Goal: Information Seeking & Learning: Learn about a topic

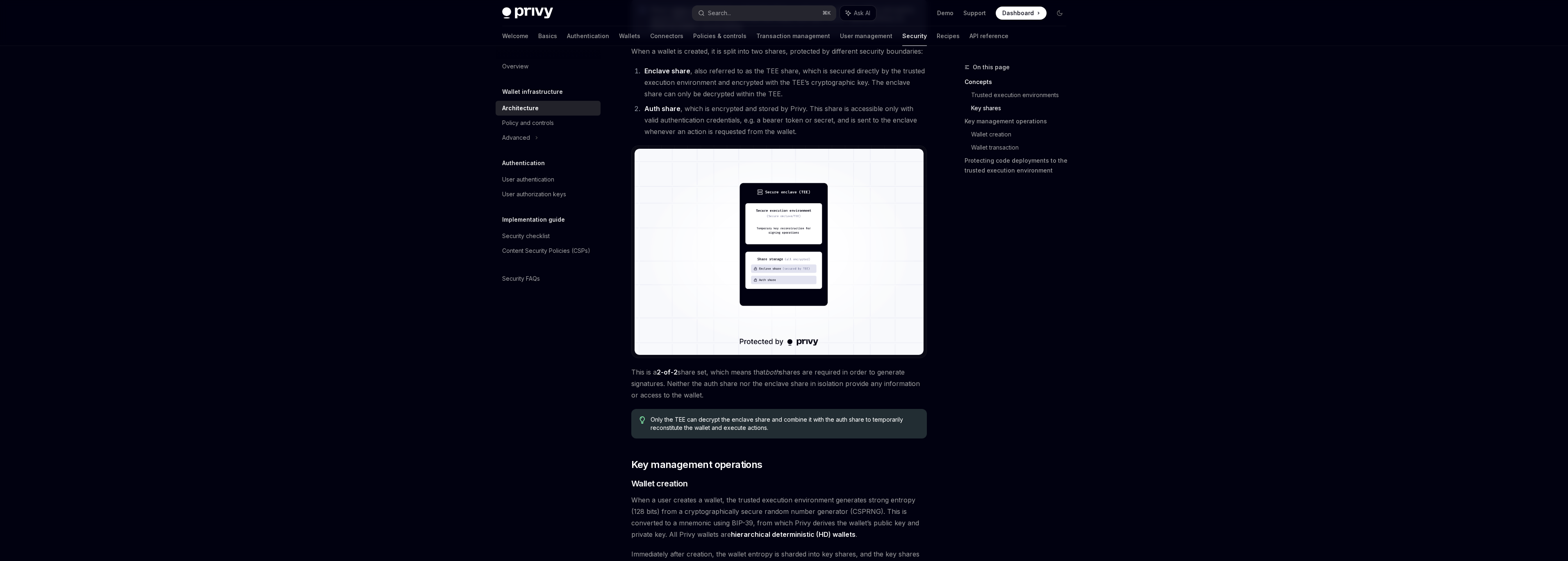
scroll to position [573, 0]
click at [756, 279] on img at bounding box center [778, 252] width 289 height 206
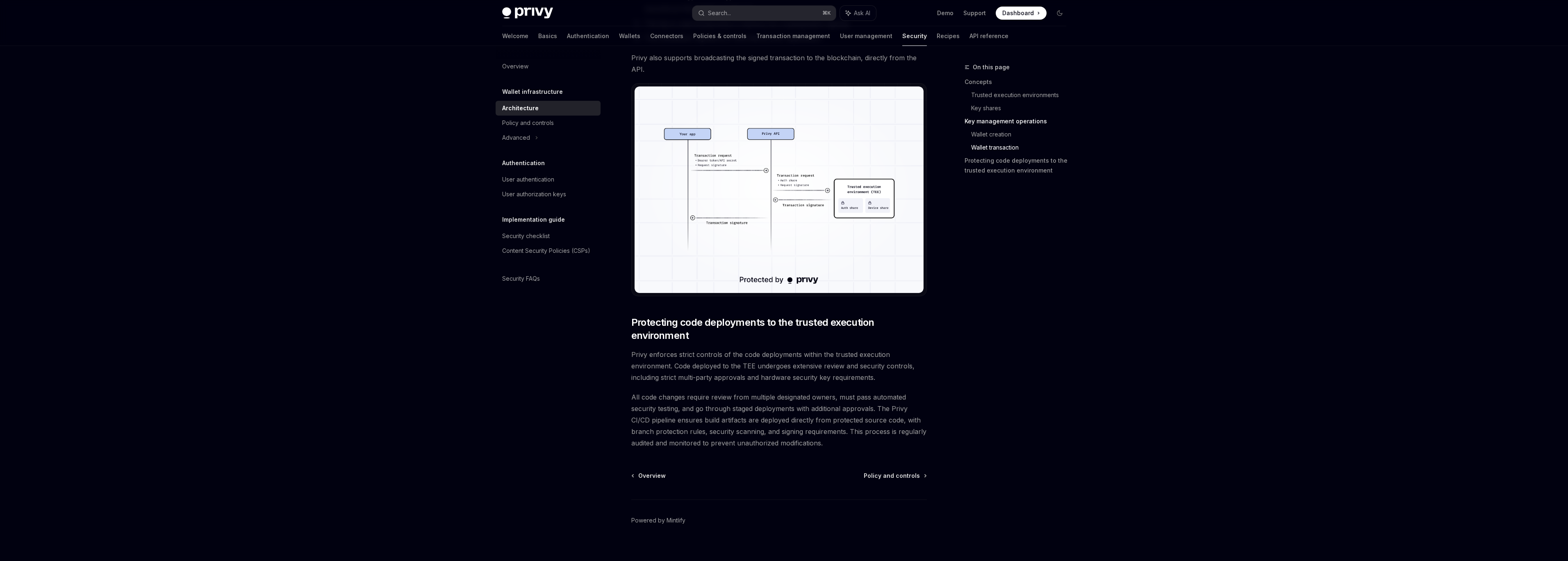
scroll to position [1504, 0]
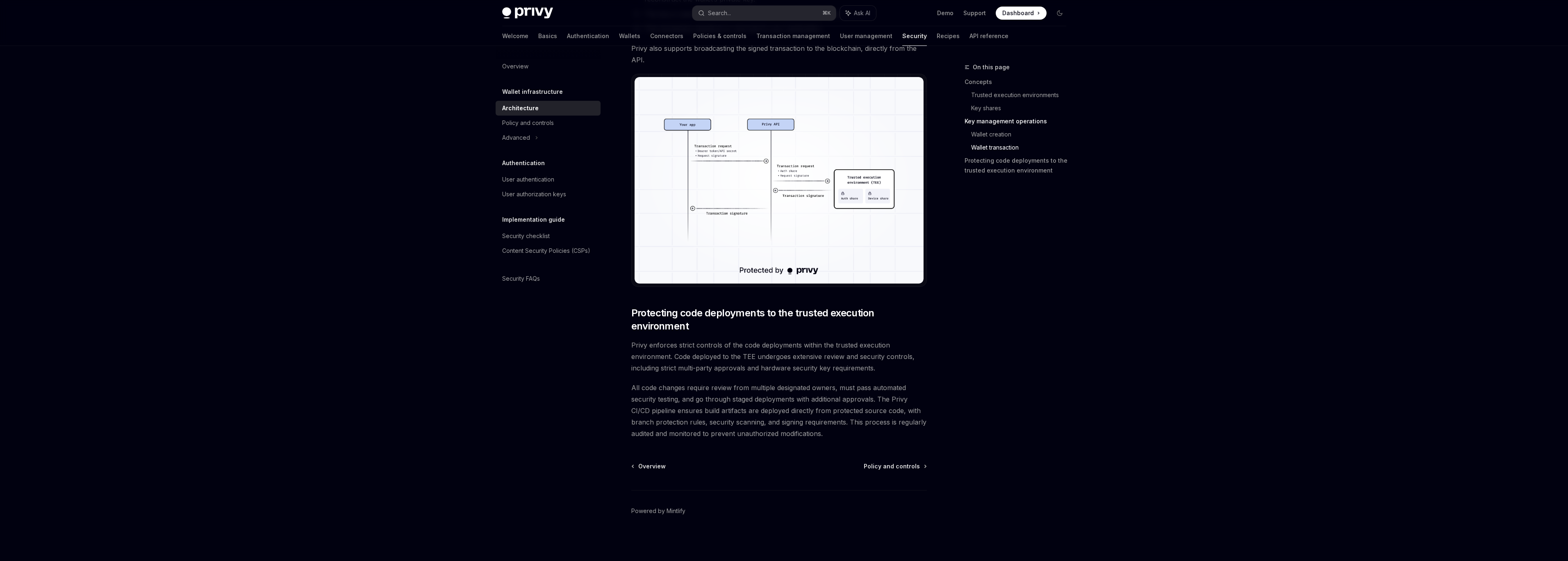
drag, startPoint x: 387, startPoint y: 69, endPoint x: 293, endPoint y: 1, distance: 116.0
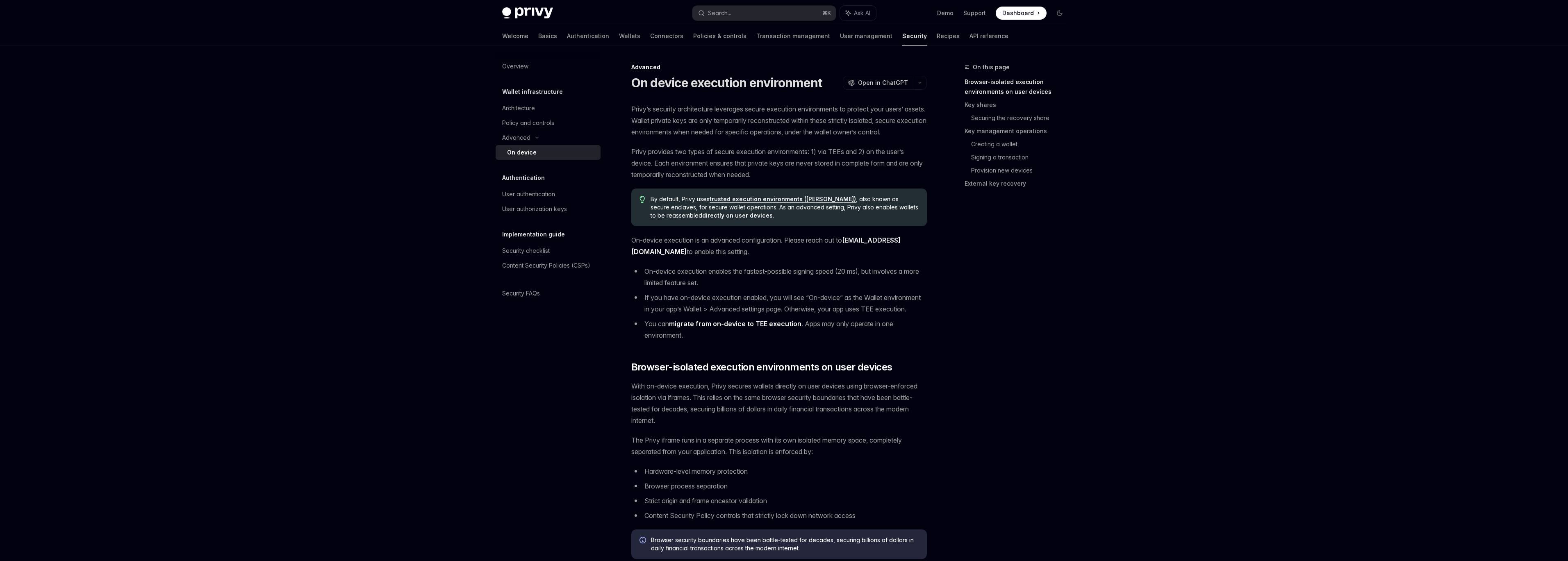
type textarea "*"
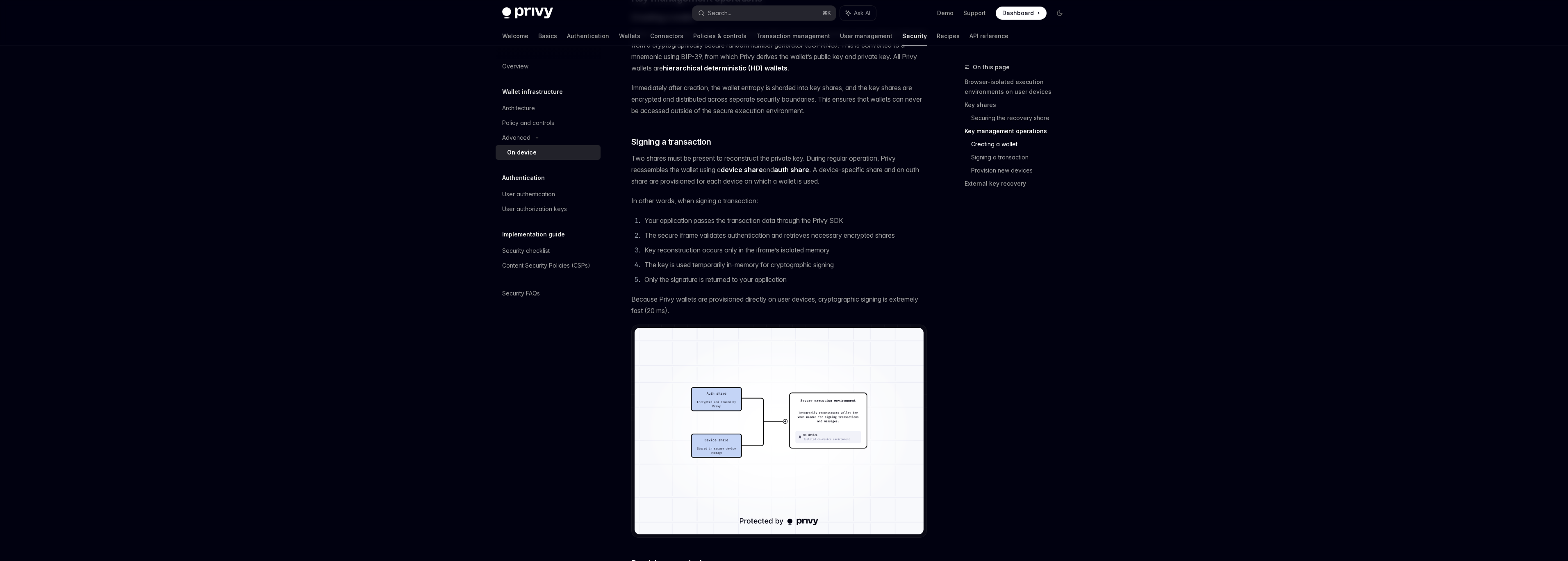
scroll to position [1344, 0]
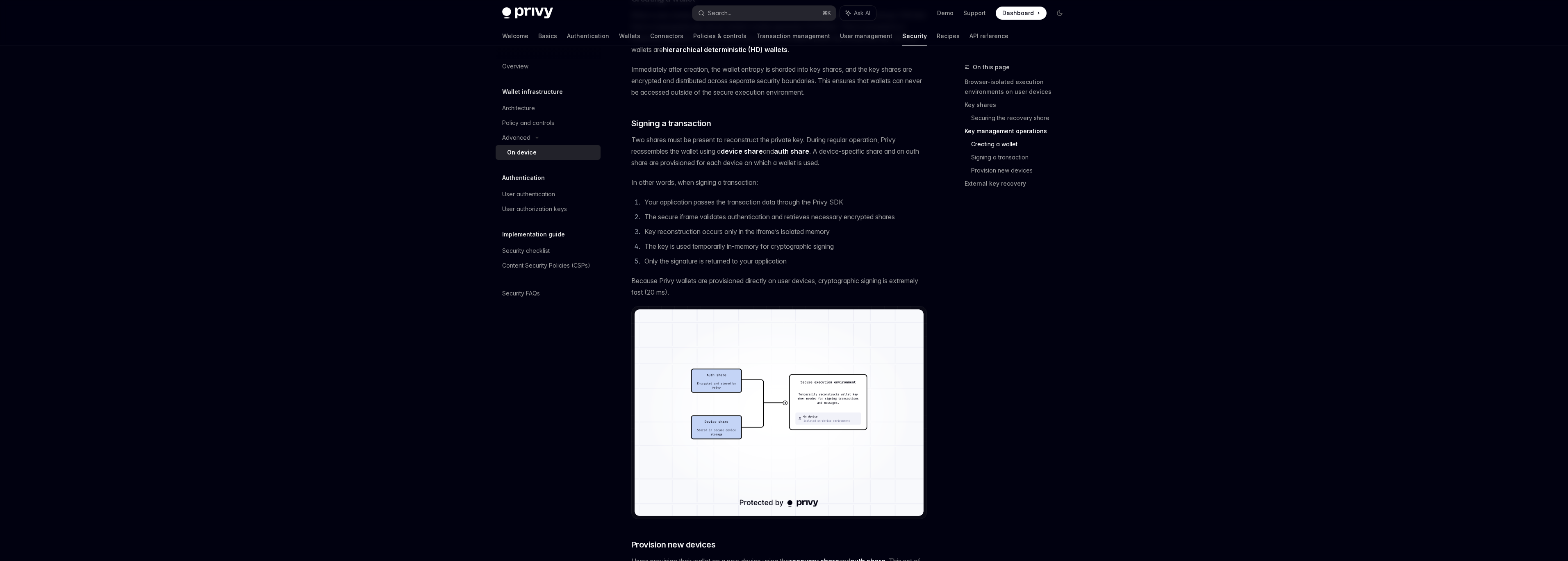
click at [708, 408] on img at bounding box center [778, 412] width 289 height 206
